Goal: Navigation & Orientation: Find specific page/section

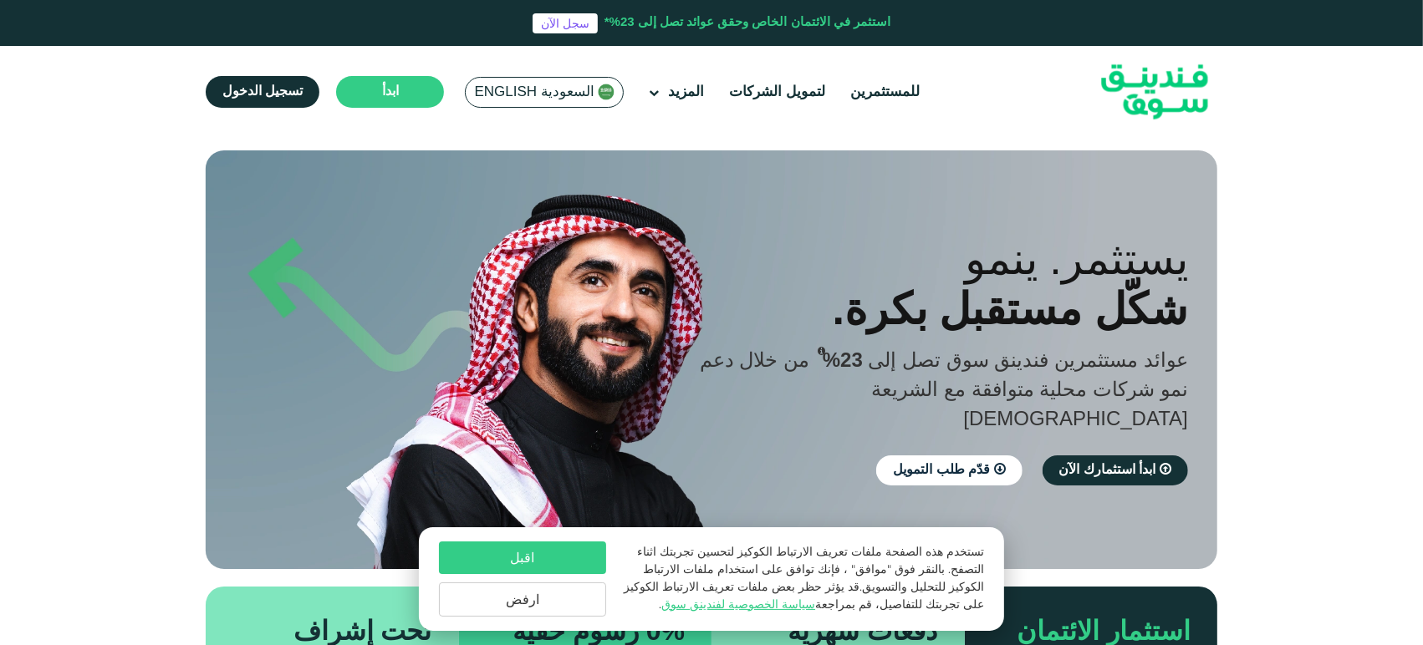
click at [535, 93] on span "السعودية English" at bounding box center [534, 92] width 120 height 19
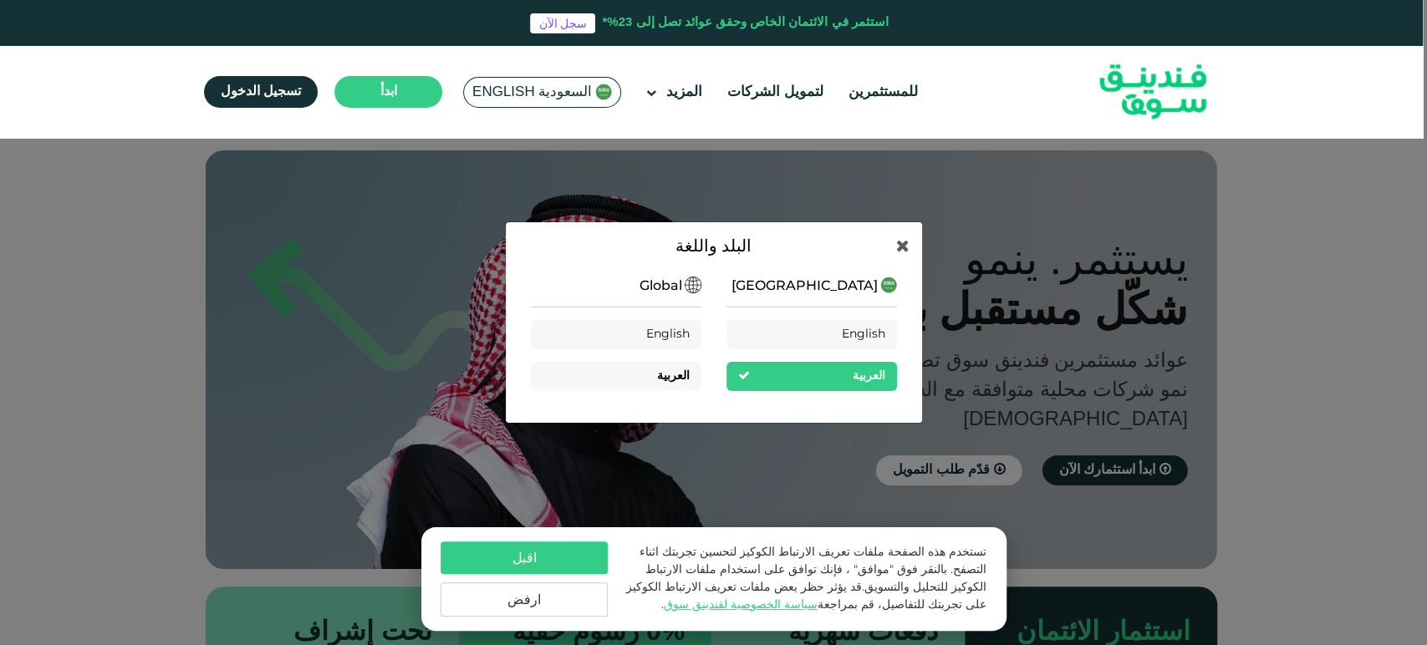
click at [631, 381] on div "العربية" at bounding box center [616, 376] width 171 height 29
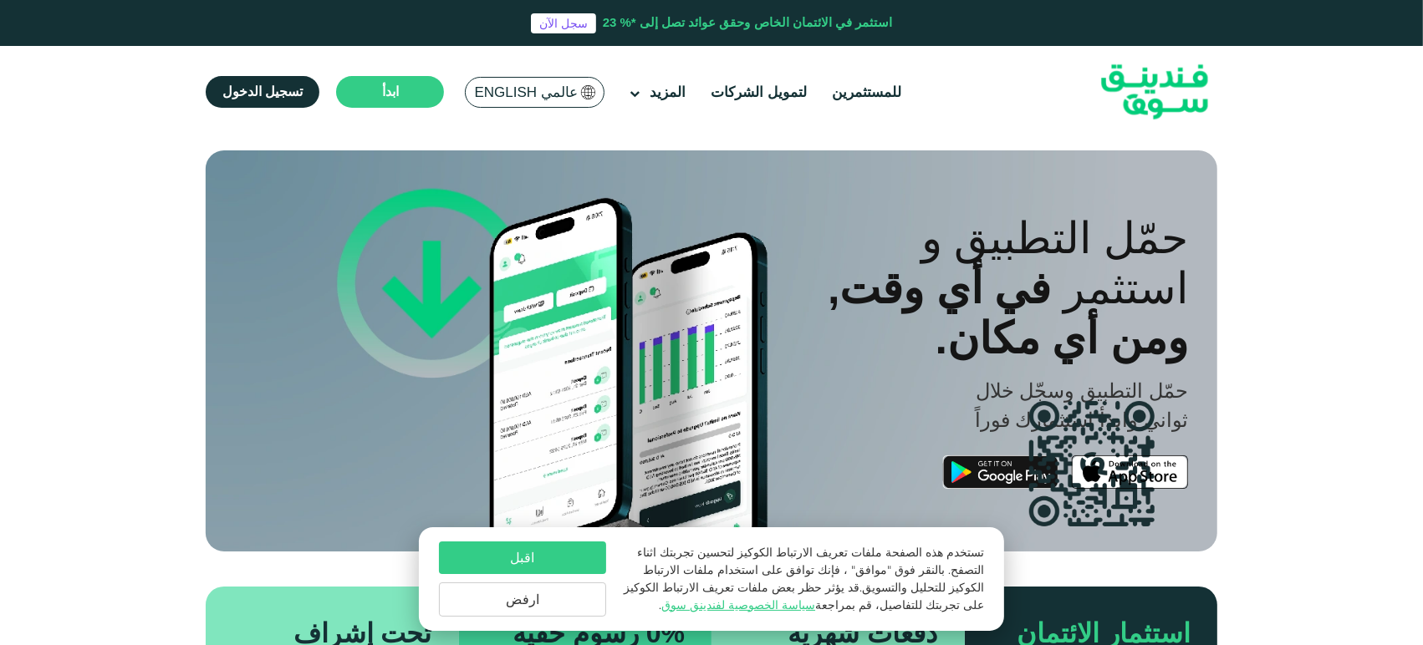
click at [553, 558] on button "اقبل" at bounding box center [522, 558] width 167 height 33
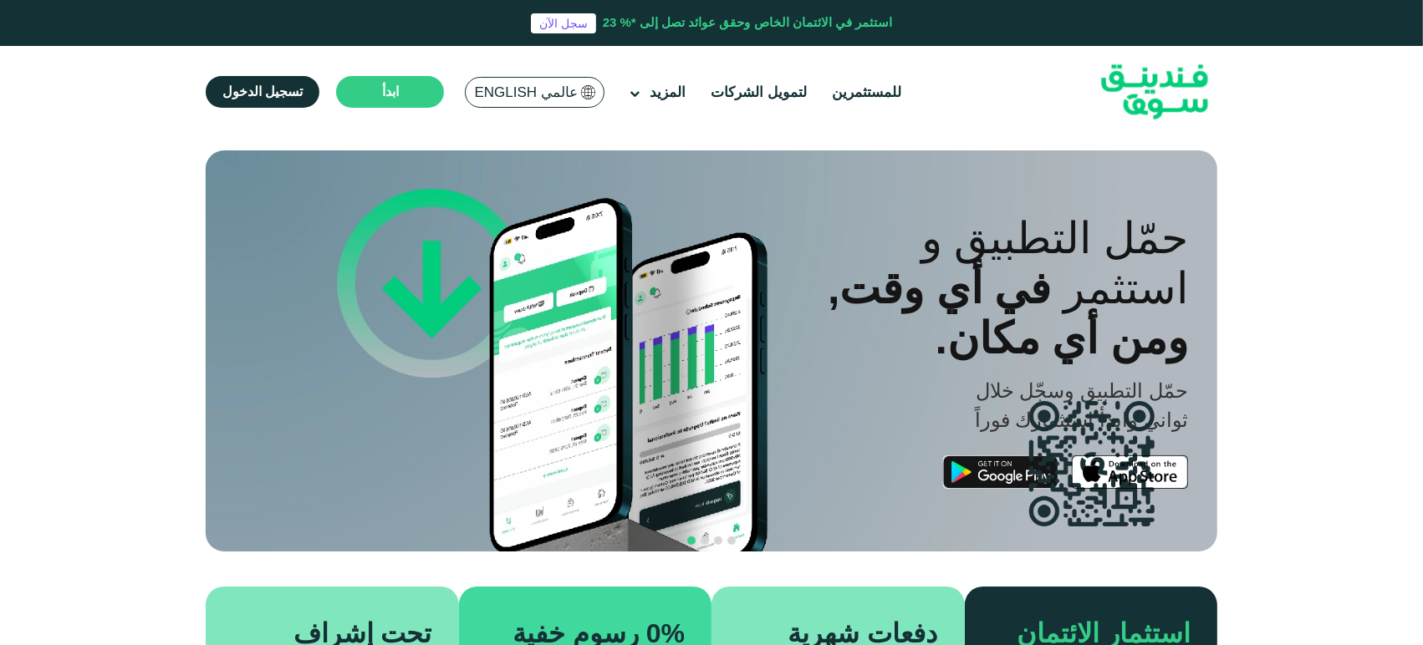
click at [554, 79] on div "عالمي English" at bounding box center [535, 92] width 140 height 31
click at [548, 84] on span "عالمي English" at bounding box center [525, 92] width 103 height 19
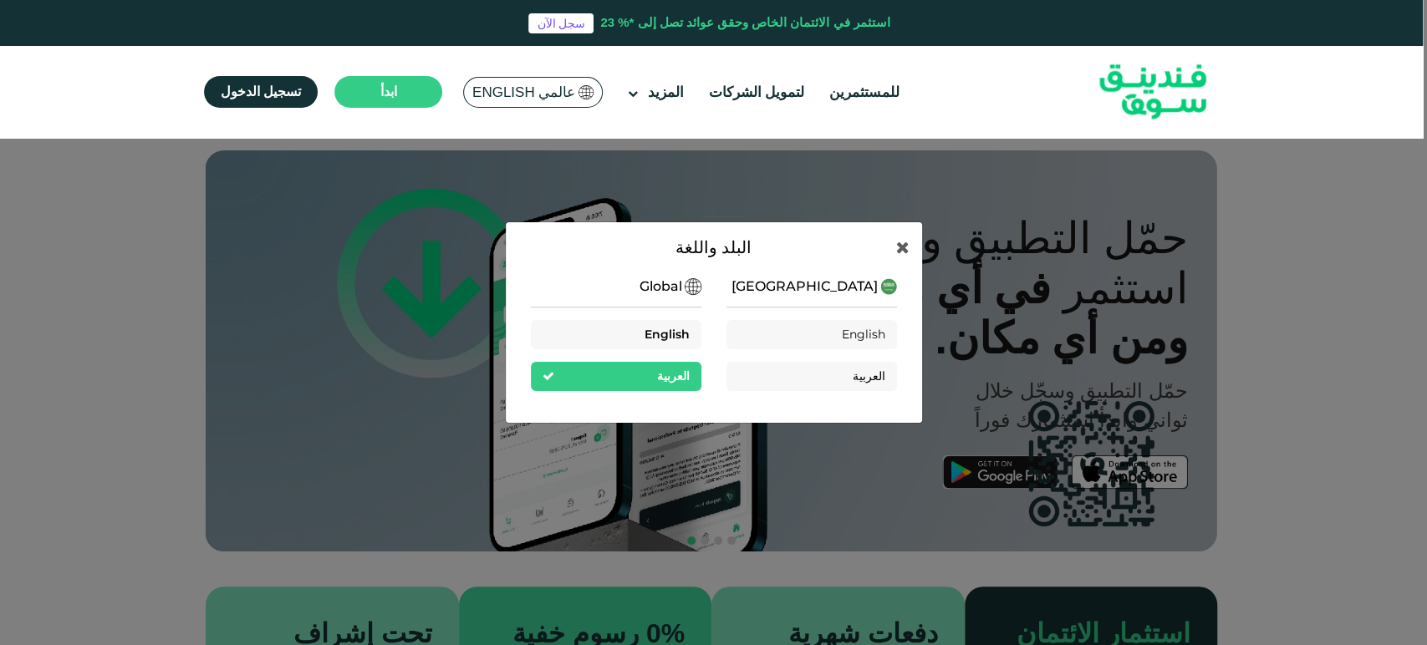
click at [631, 344] on div "English" at bounding box center [616, 334] width 171 height 29
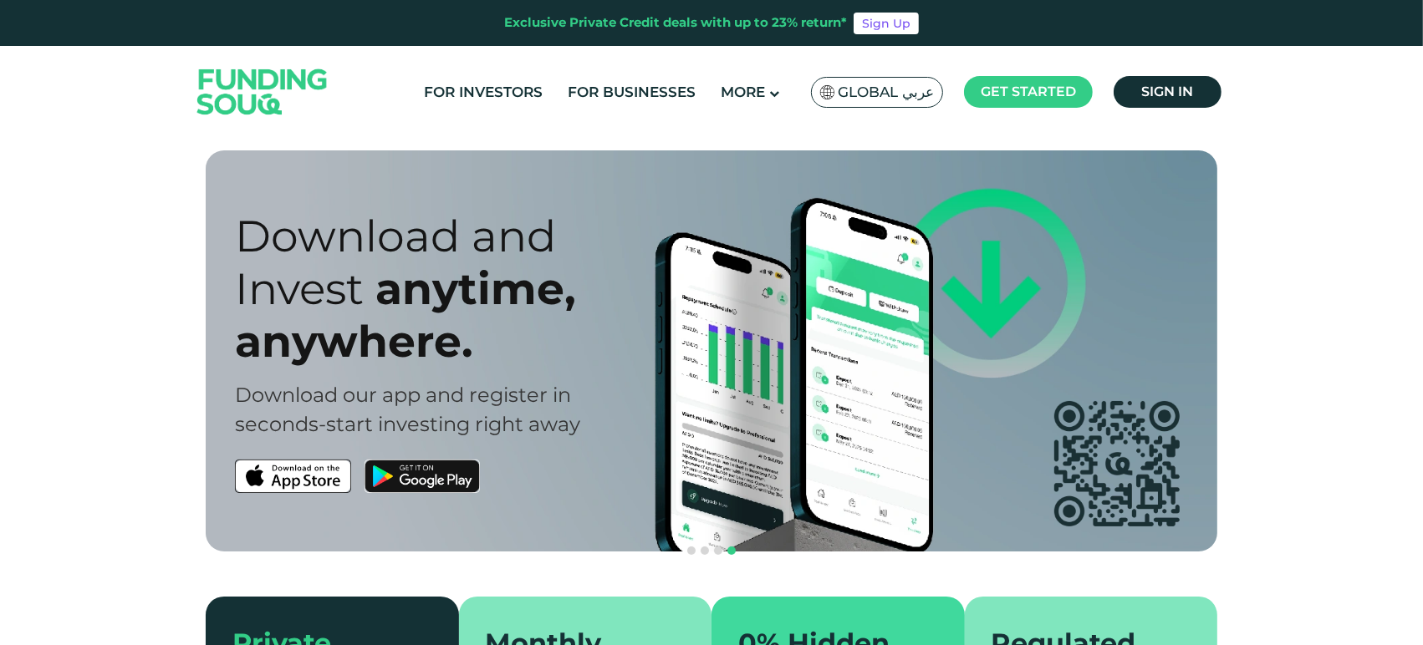
click at [858, 79] on div "Global عربي" at bounding box center [877, 92] width 133 height 31
click at [872, 81] on div "Global عربي" at bounding box center [877, 92] width 133 height 31
click at [877, 94] on span "Global عربي" at bounding box center [886, 92] width 96 height 19
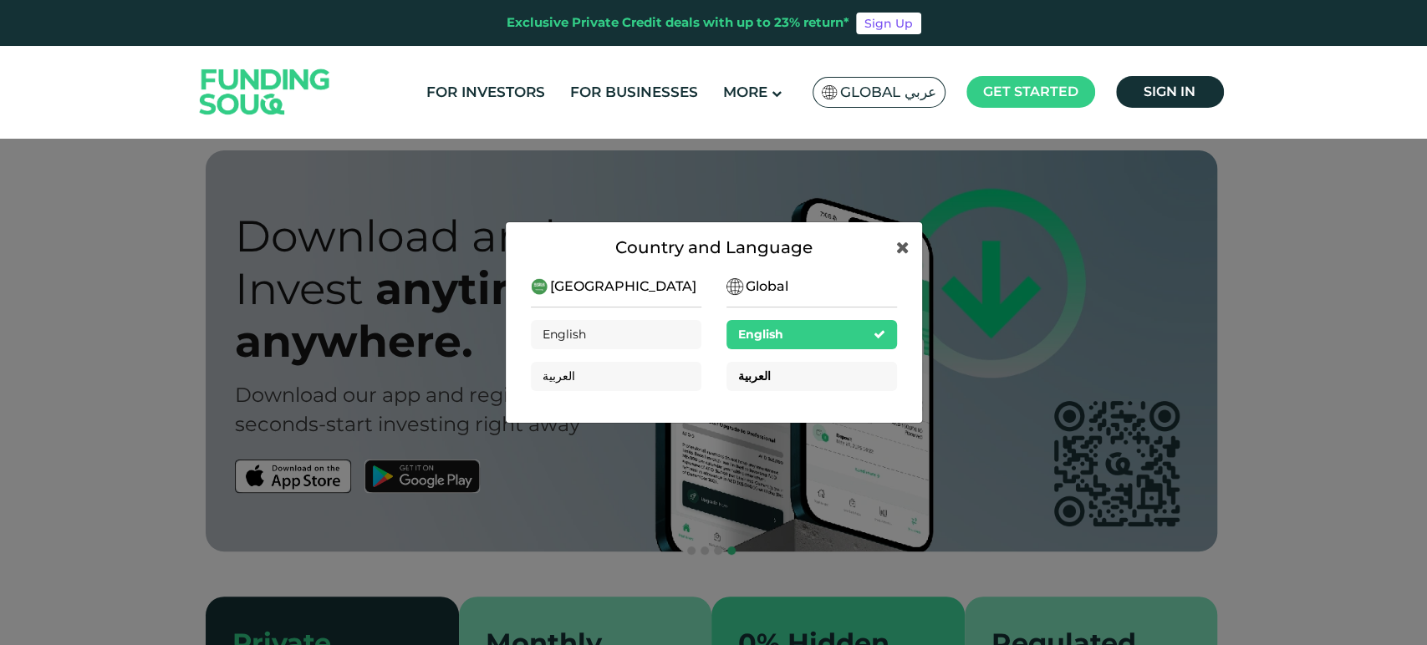
click at [773, 370] on div "العربية" at bounding box center [811, 376] width 171 height 29
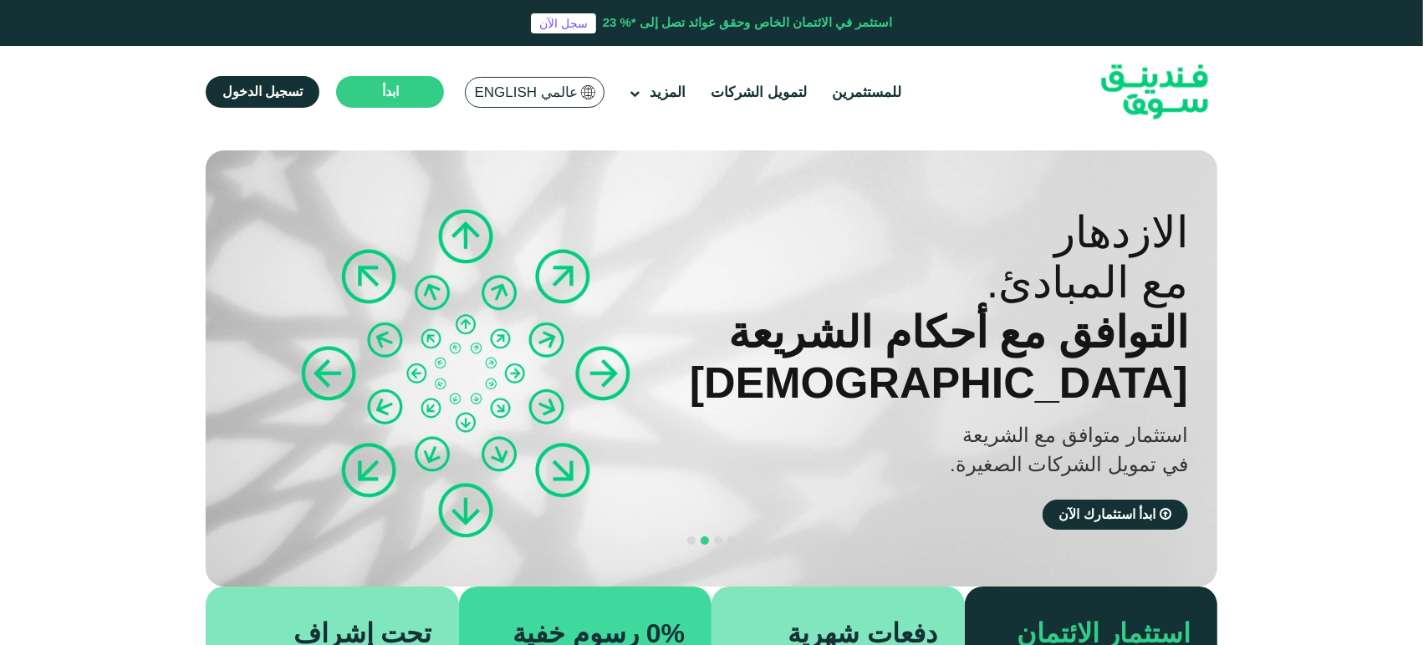
drag, startPoint x: 915, startPoint y: 380, endPoint x: 1118, endPoint y: 374, distance: 202.4
click at [1037, 375] on div "التوافق مع أحكام الشريعة الإسلامية" at bounding box center [935, 358] width 506 height 100
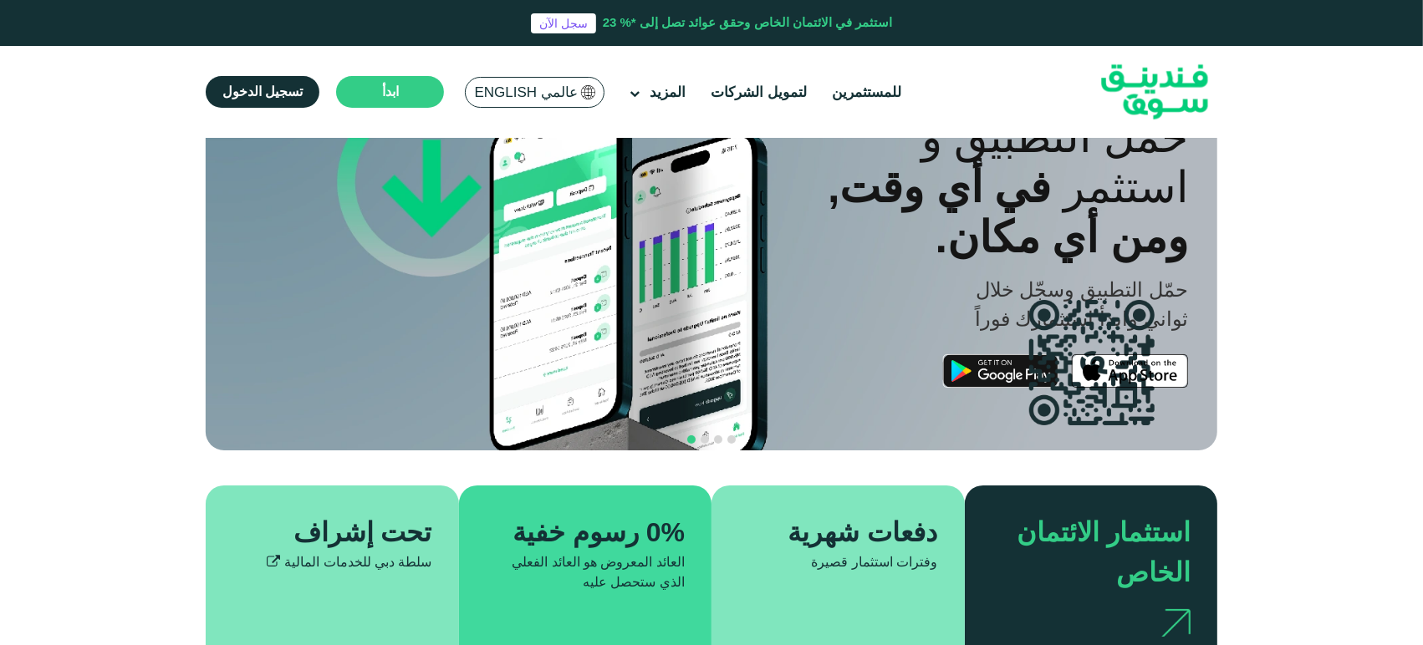
scroll to position [93, 0]
